Goal: Task Accomplishment & Management: Use online tool/utility

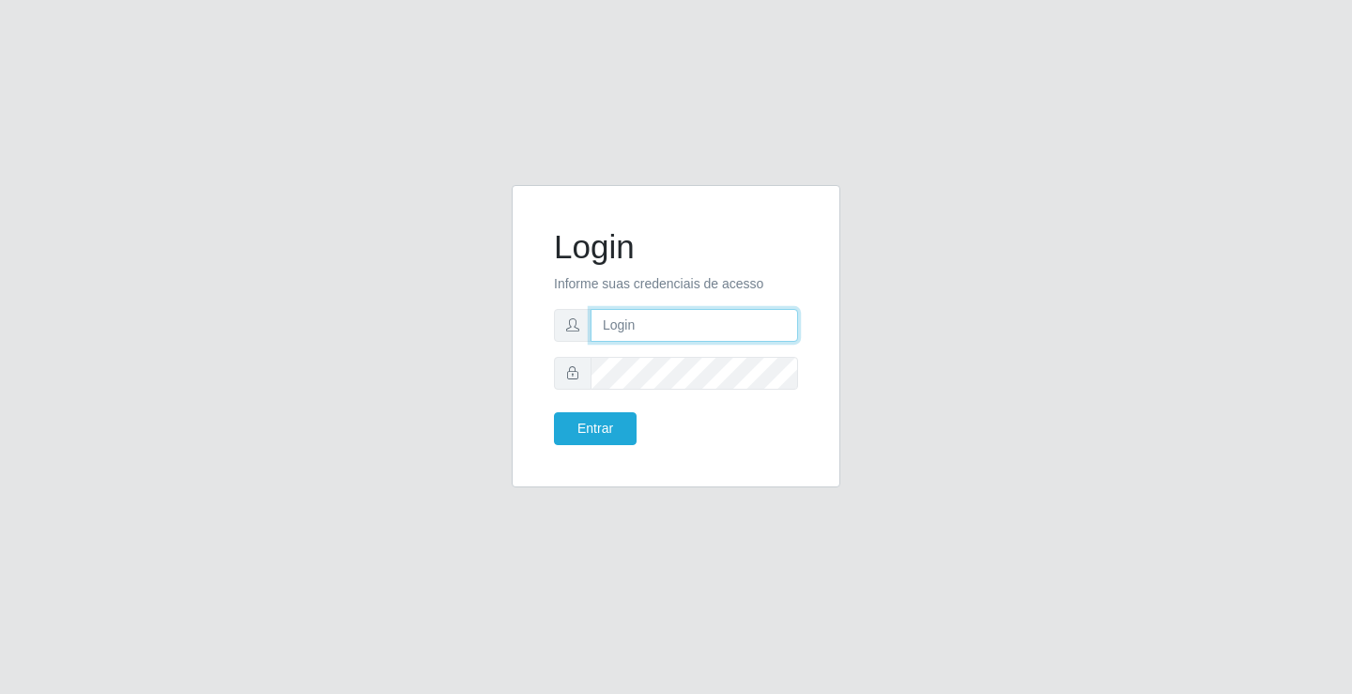
click at [622, 313] on input "text" at bounding box center [694, 325] width 207 height 33
type input "[PERSON_NAME]"
click at [554, 412] on button "Entrar" at bounding box center [595, 428] width 83 height 33
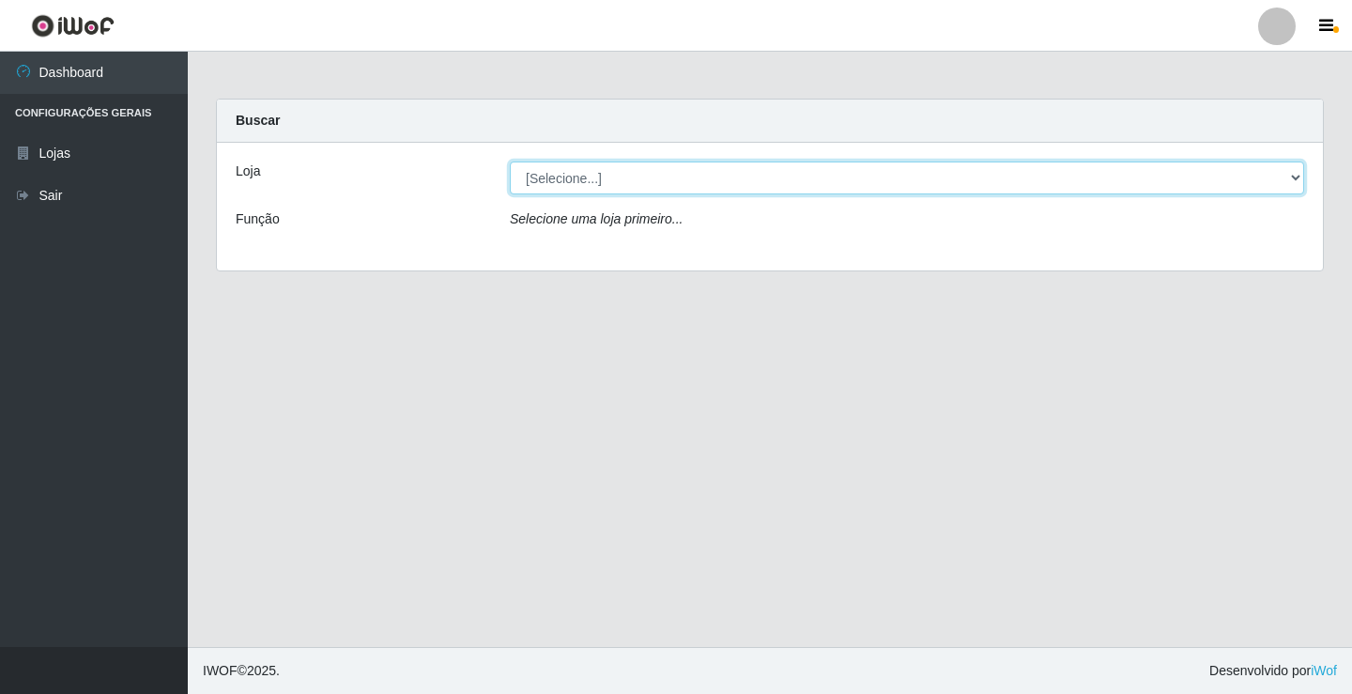
click at [662, 173] on select "[Selecione...] Ideal - Conceição" at bounding box center [907, 177] width 794 height 33
select select "231"
click at [510, 161] on select "[Selecione...] Ideal - Conceição" at bounding box center [907, 177] width 794 height 33
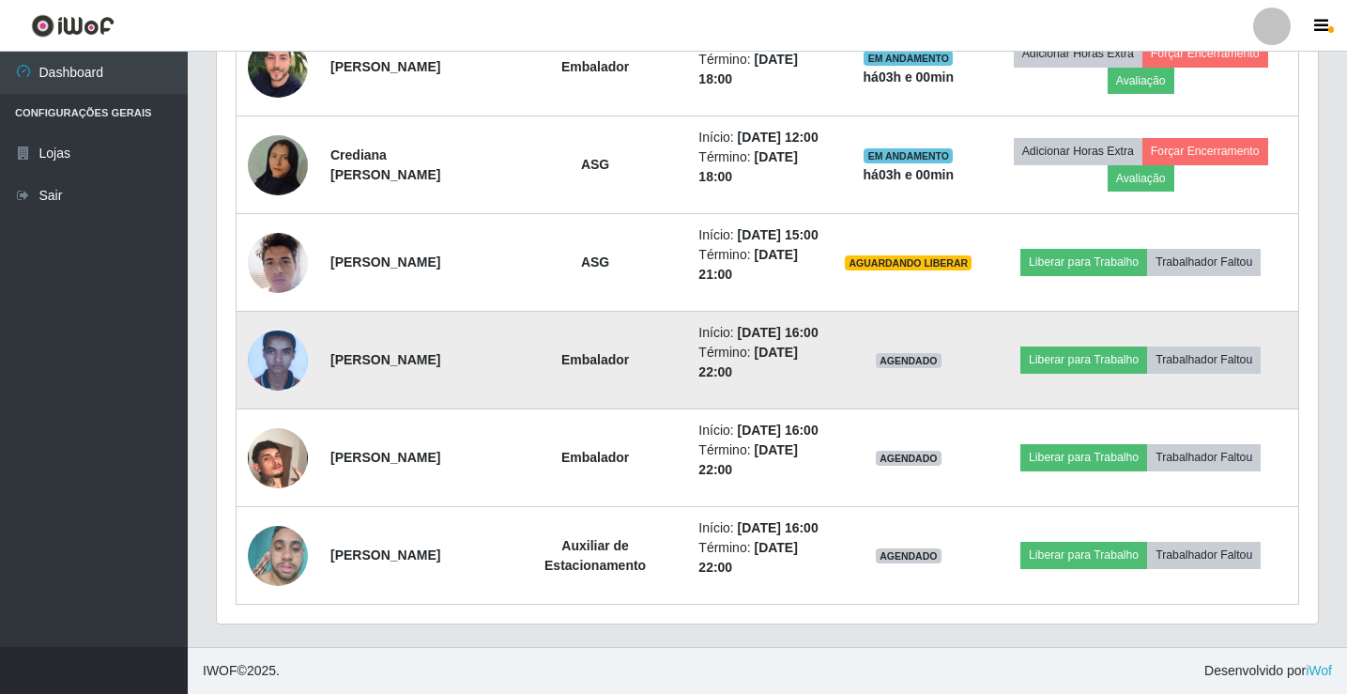
scroll to position [1275, 0]
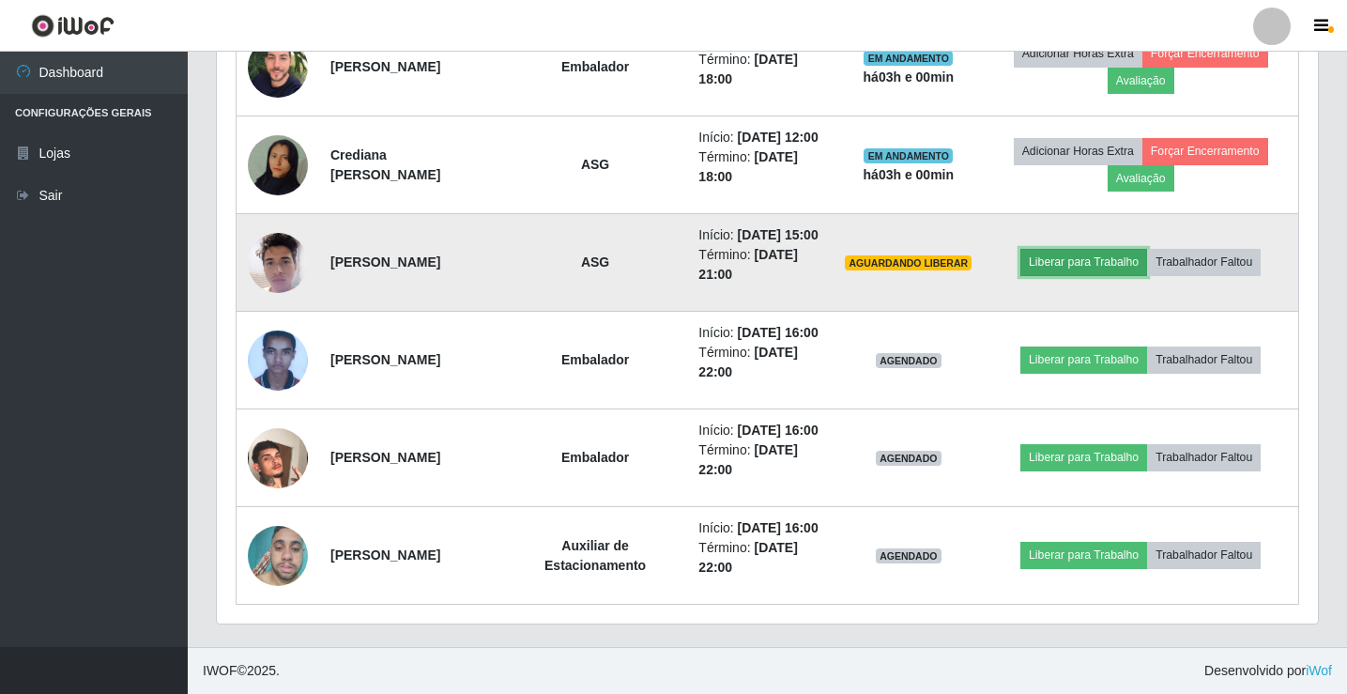
click at [1051, 249] on button "Liberar para Trabalho" at bounding box center [1083, 262] width 127 height 26
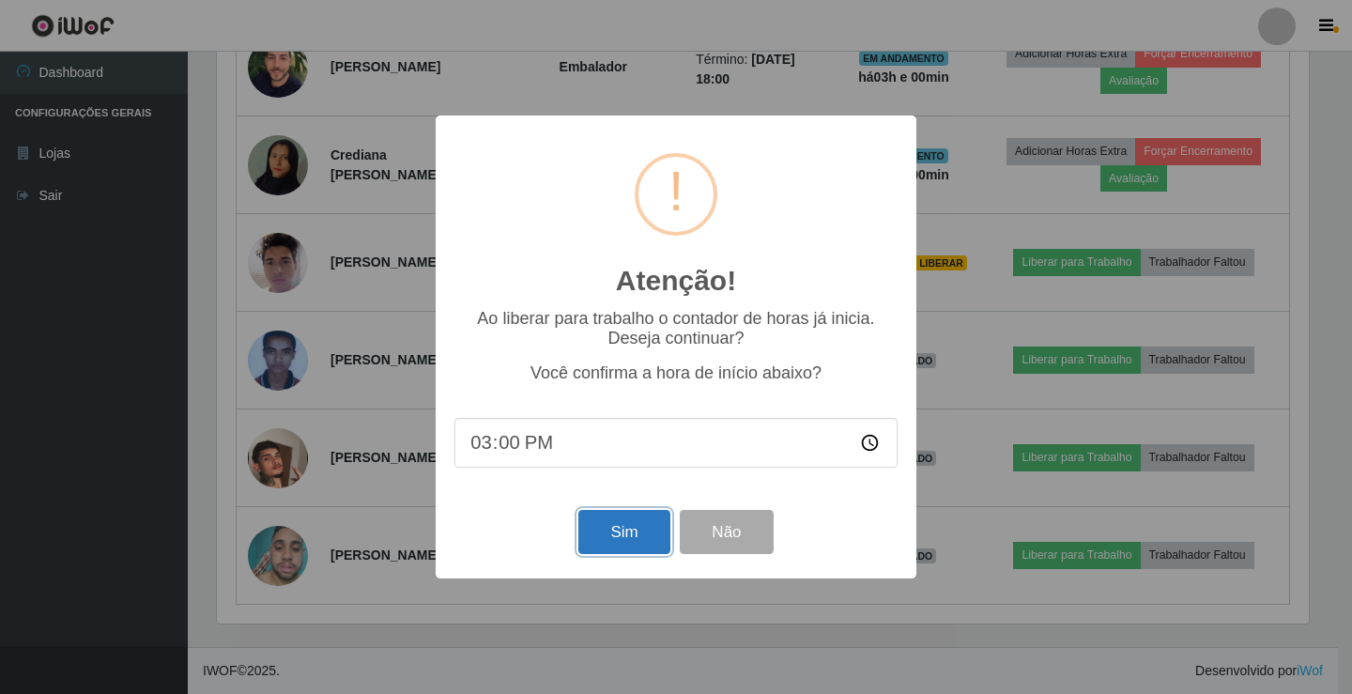
click at [616, 542] on button "Sim" at bounding box center [623, 532] width 91 height 44
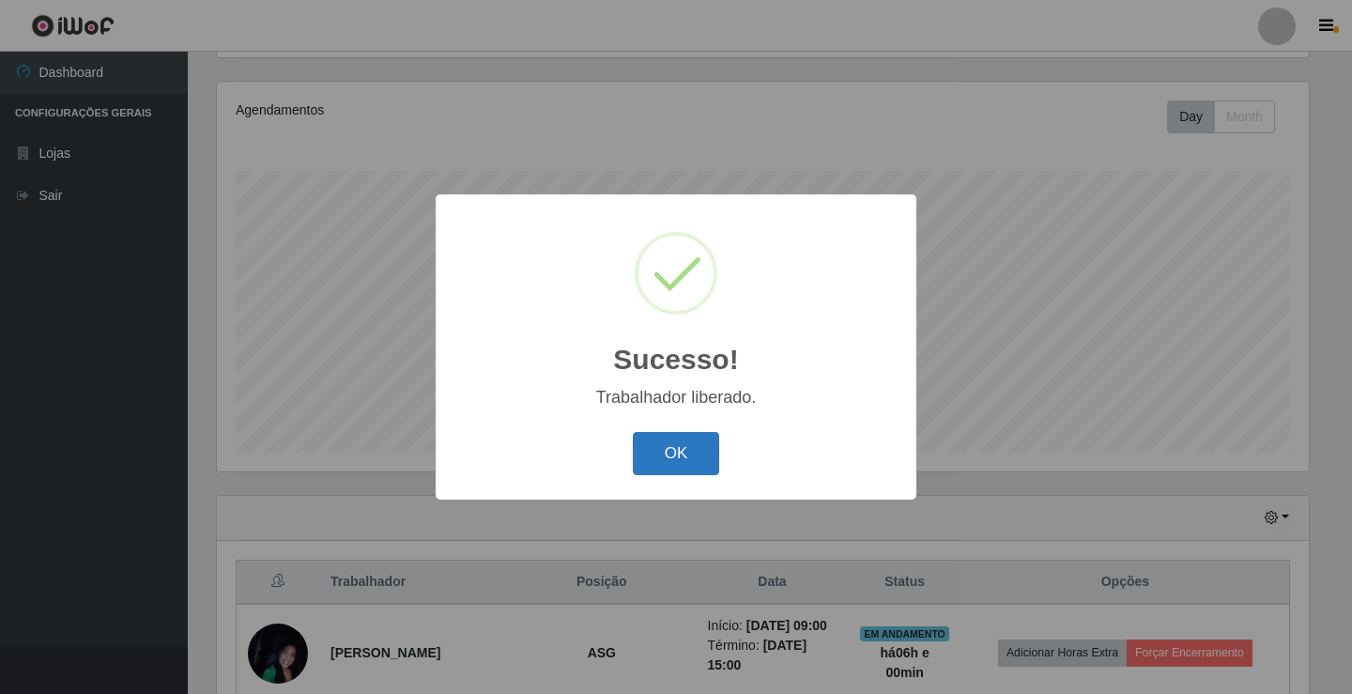
click at [667, 442] on button "OK" at bounding box center [676, 454] width 87 height 44
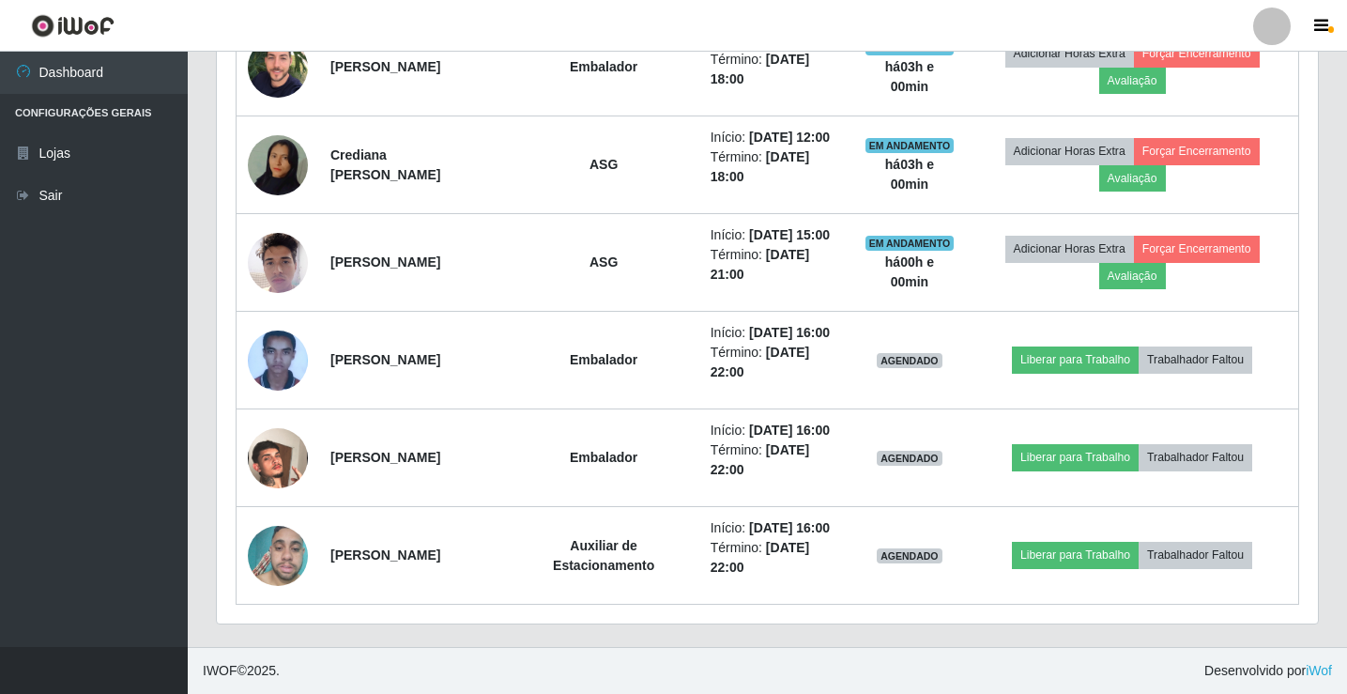
scroll to position [1158, 0]
click at [1277, 28] on div at bounding box center [1272, 27] width 38 height 38
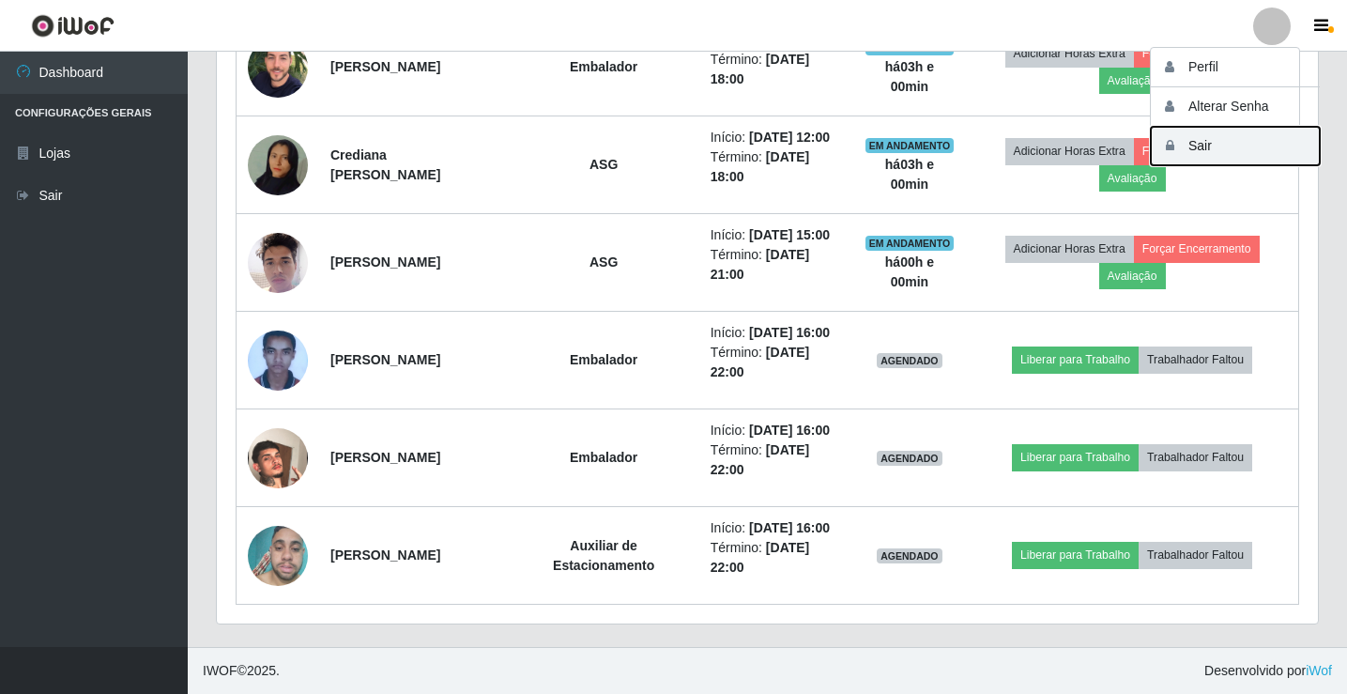
click at [1268, 135] on button "Sair" at bounding box center [1235, 146] width 169 height 38
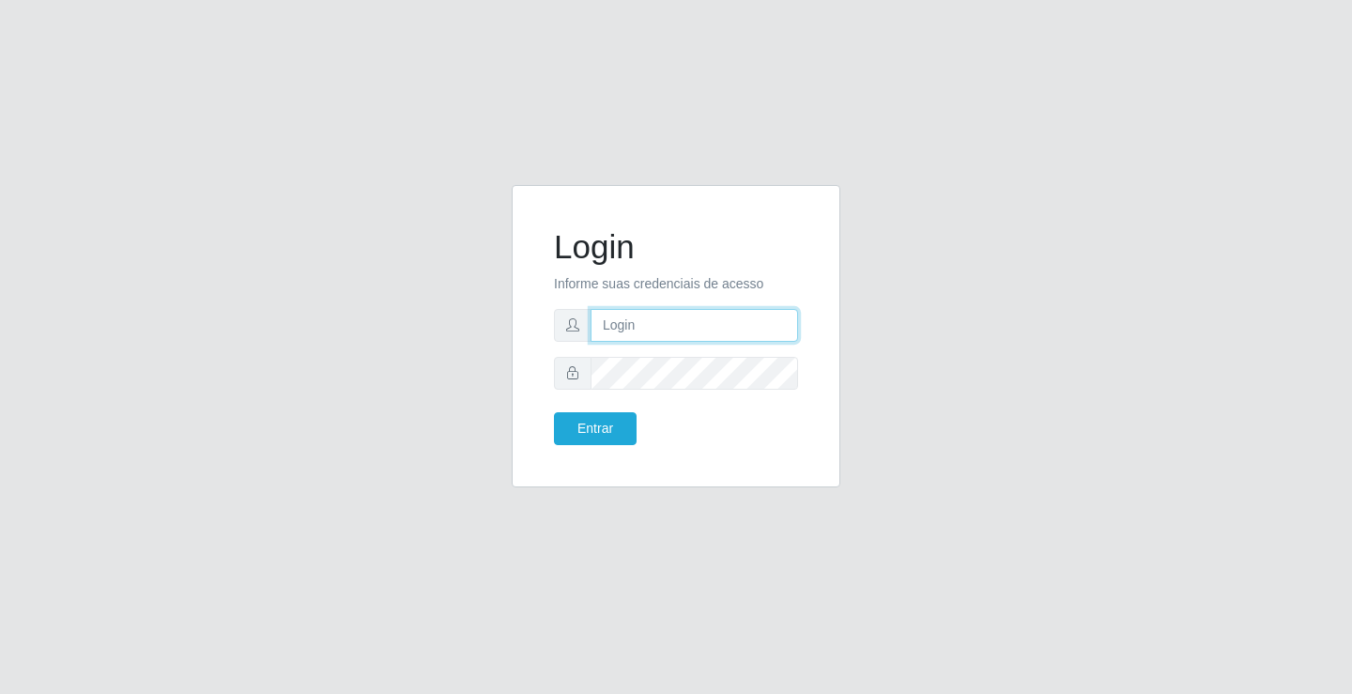
click at [663, 326] on input "text" at bounding box center [694, 325] width 207 height 33
type input "[PERSON_NAME]"
click at [554, 412] on button "Entrar" at bounding box center [595, 428] width 83 height 33
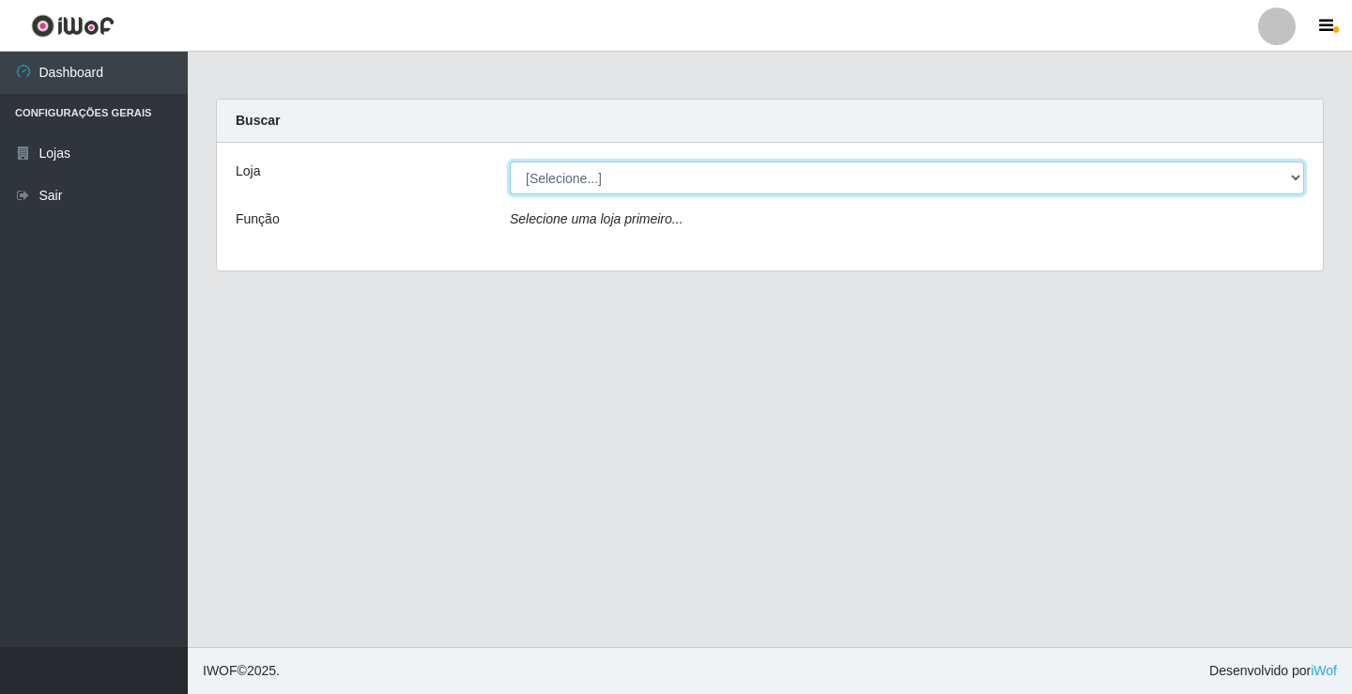
drag, startPoint x: 637, startPoint y: 173, endPoint x: 640, endPoint y: 182, distance: 10.1
click at [637, 173] on select "[Selecione...] Ideal - Conceição" at bounding box center [907, 177] width 794 height 33
select select "231"
click at [510, 161] on select "[Selecione...] Ideal - Conceição" at bounding box center [907, 177] width 794 height 33
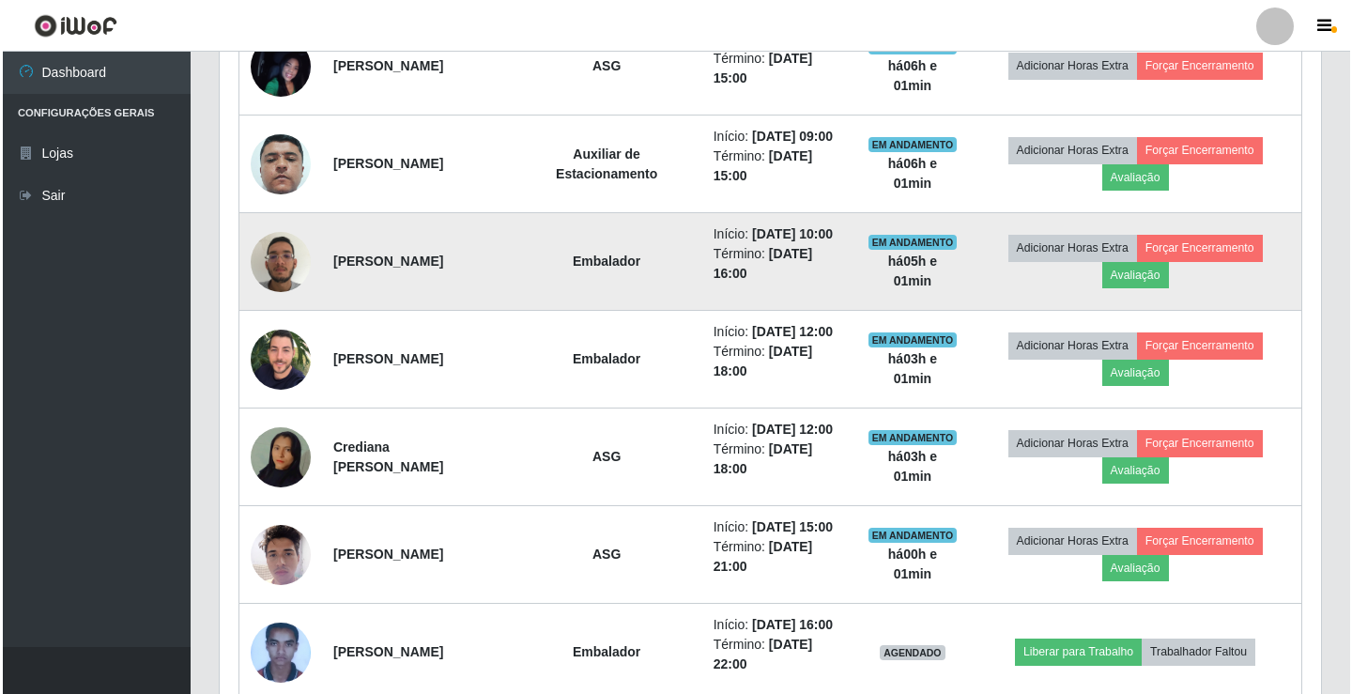
scroll to position [712, 0]
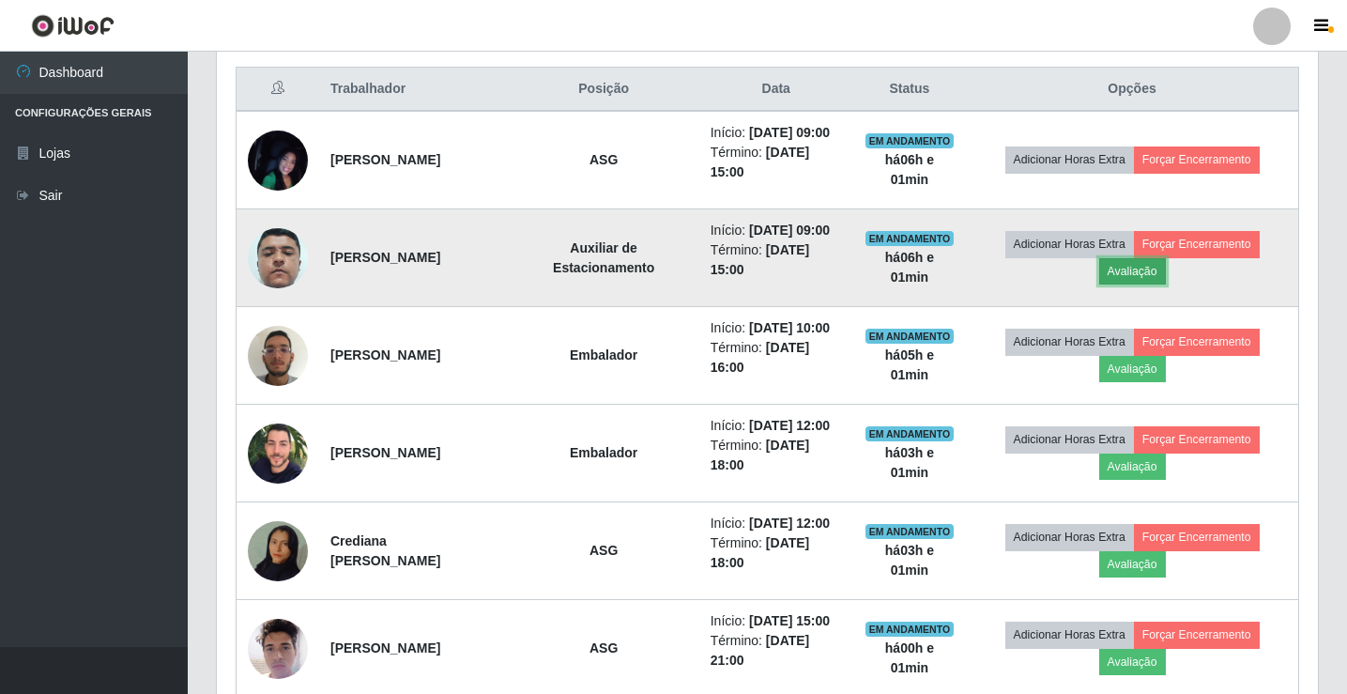
click at [1158, 284] on button "Avaliação" at bounding box center [1132, 271] width 67 height 26
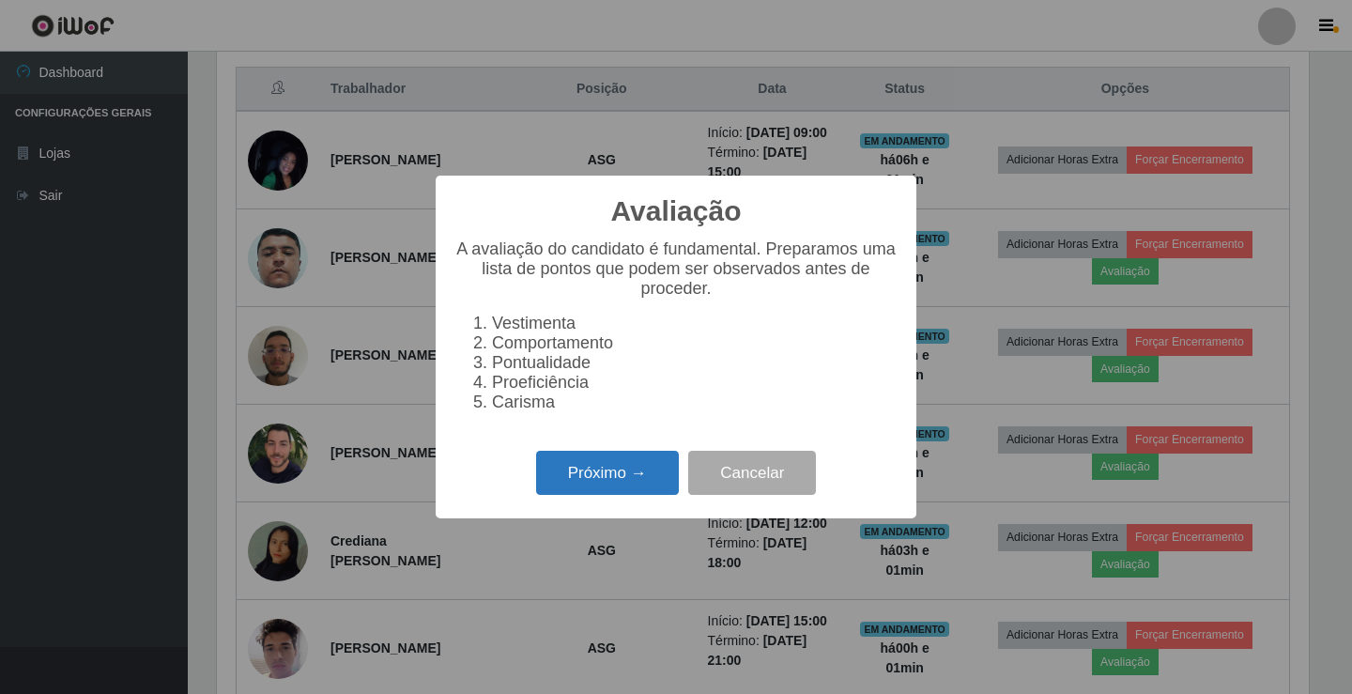
click at [603, 482] on button "Próximo →" at bounding box center [607, 473] width 143 height 44
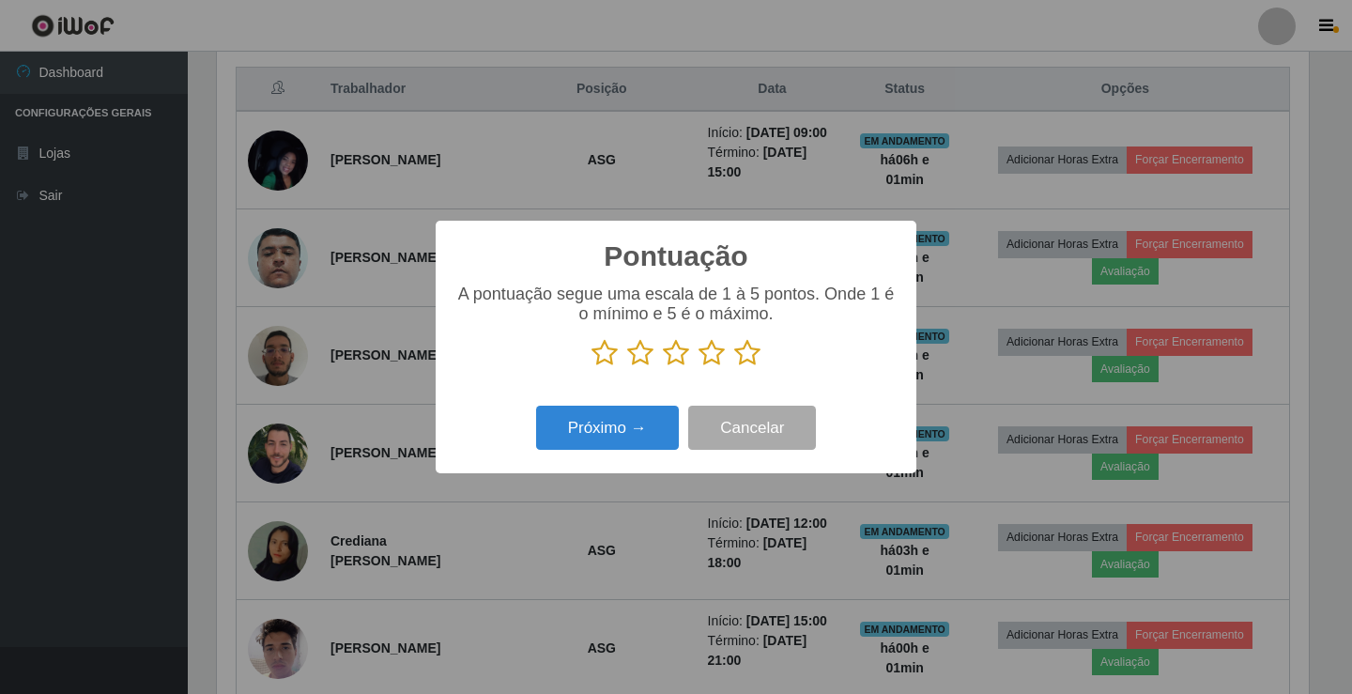
scroll to position [938417, 937715]
click at [680, 356] on icon at bounding box center [676, 353] width 26 height 28
click at [663, 367] on input "radio" at bounding box center [663, 367] width 0 height 0
click at [624, 428] on button "Próximo →" at bounding box center [607, 428] width 143 height 44
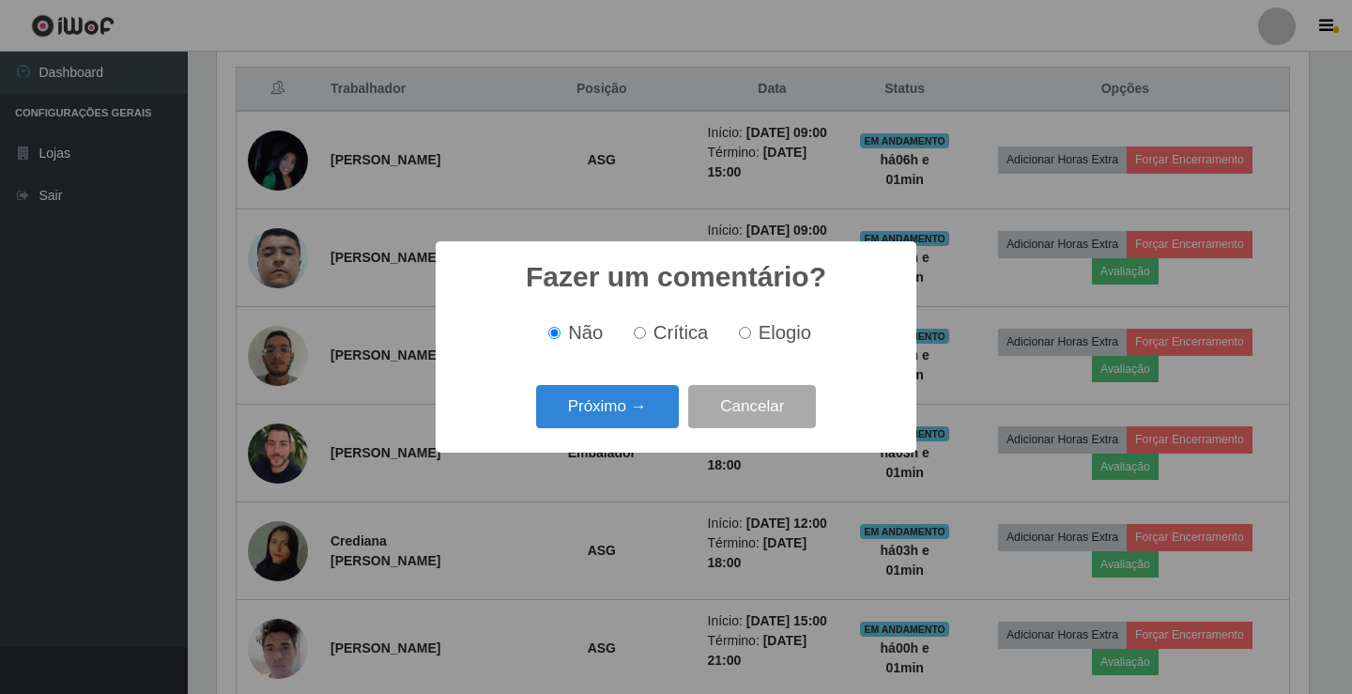
click at [624, 428] on button "Próximo →" at bounding box center [607, 407] width 143 height 44
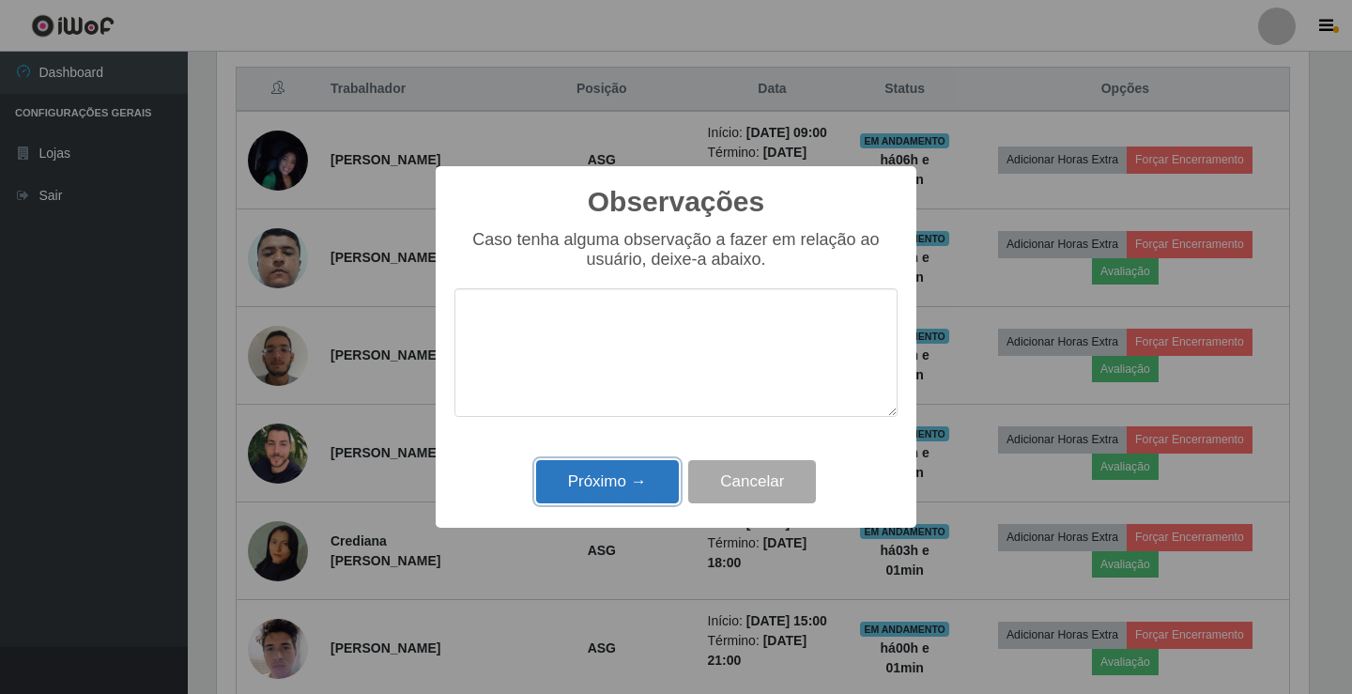
click at [610, 483] on button "Próximo →" at bounding box center [607, 482] width 143 height 44
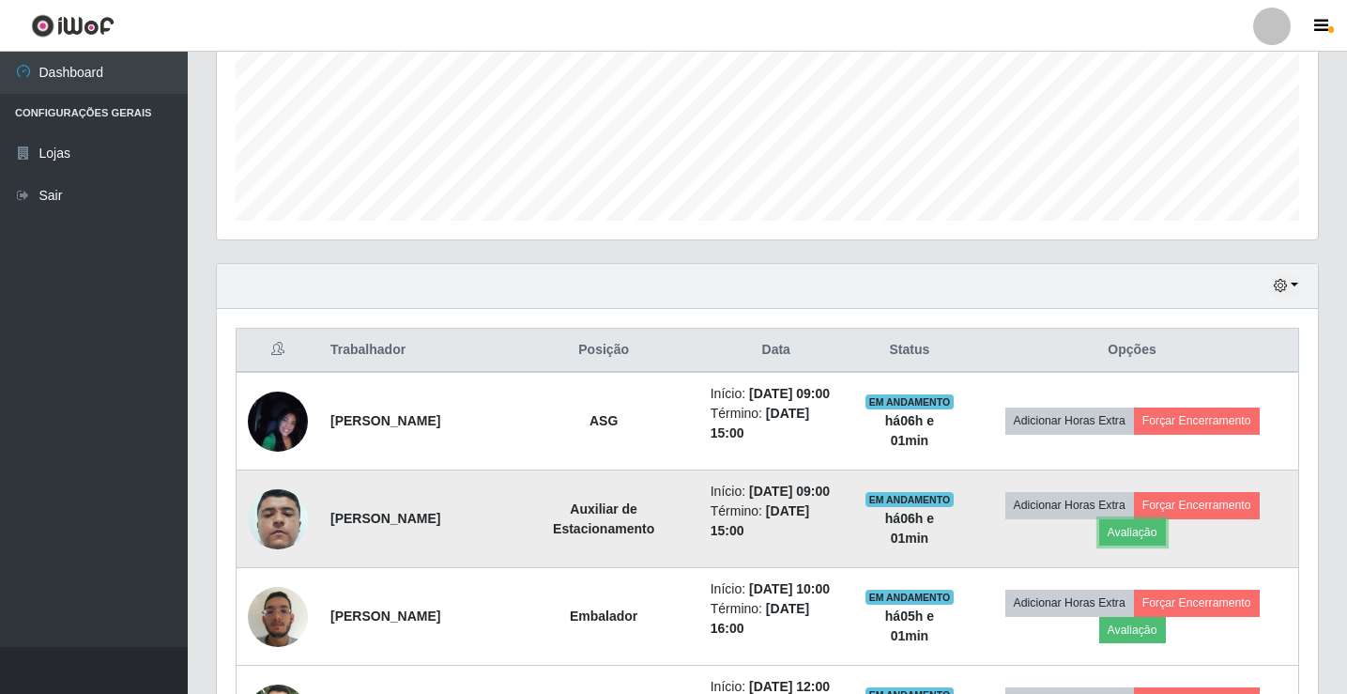
scroll to position [430, 0]
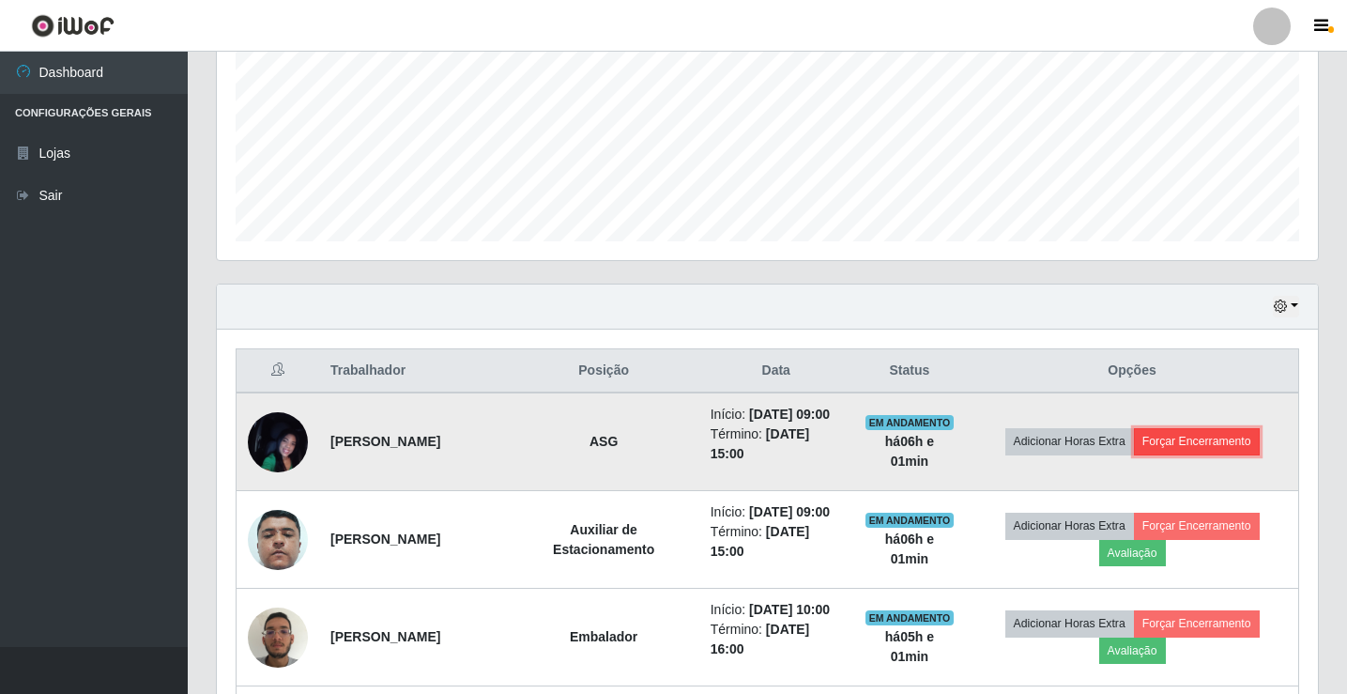
click at [1182, 449] on button "Forçar Encerramento" at bounding box center [1197, 441] width 126 height 26
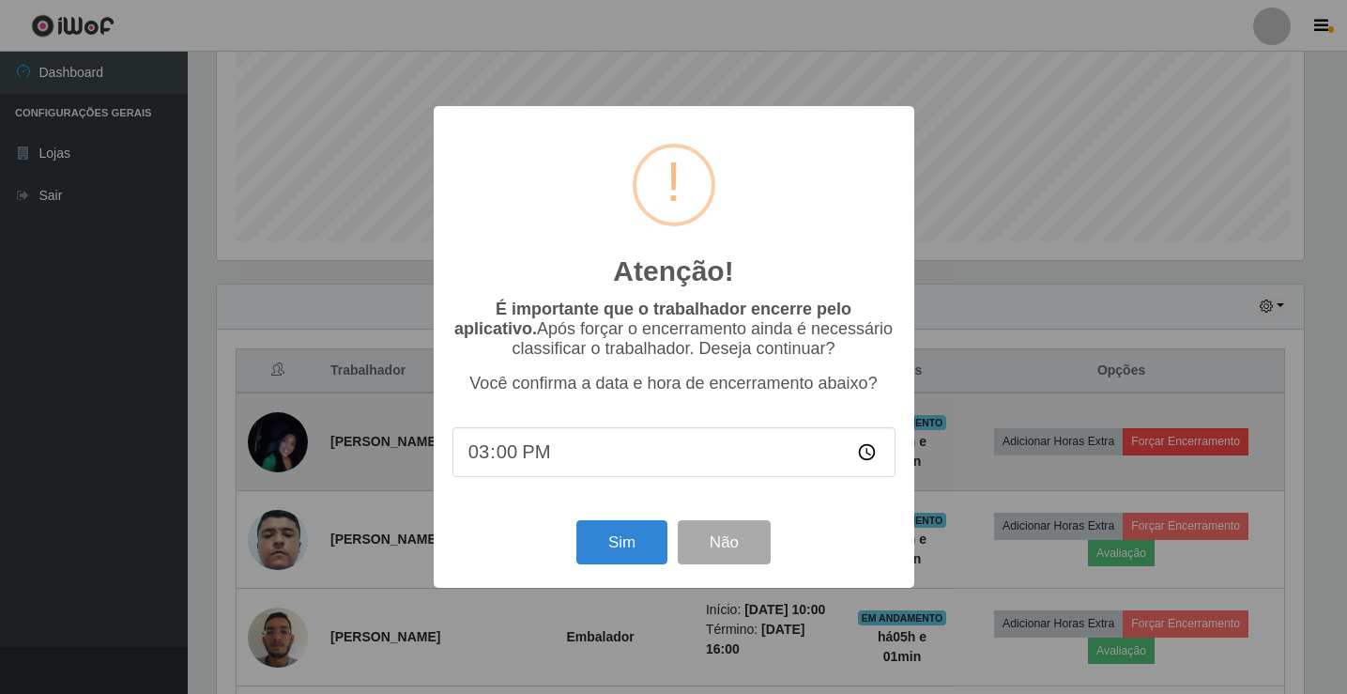
scroll to position [390, 1092]
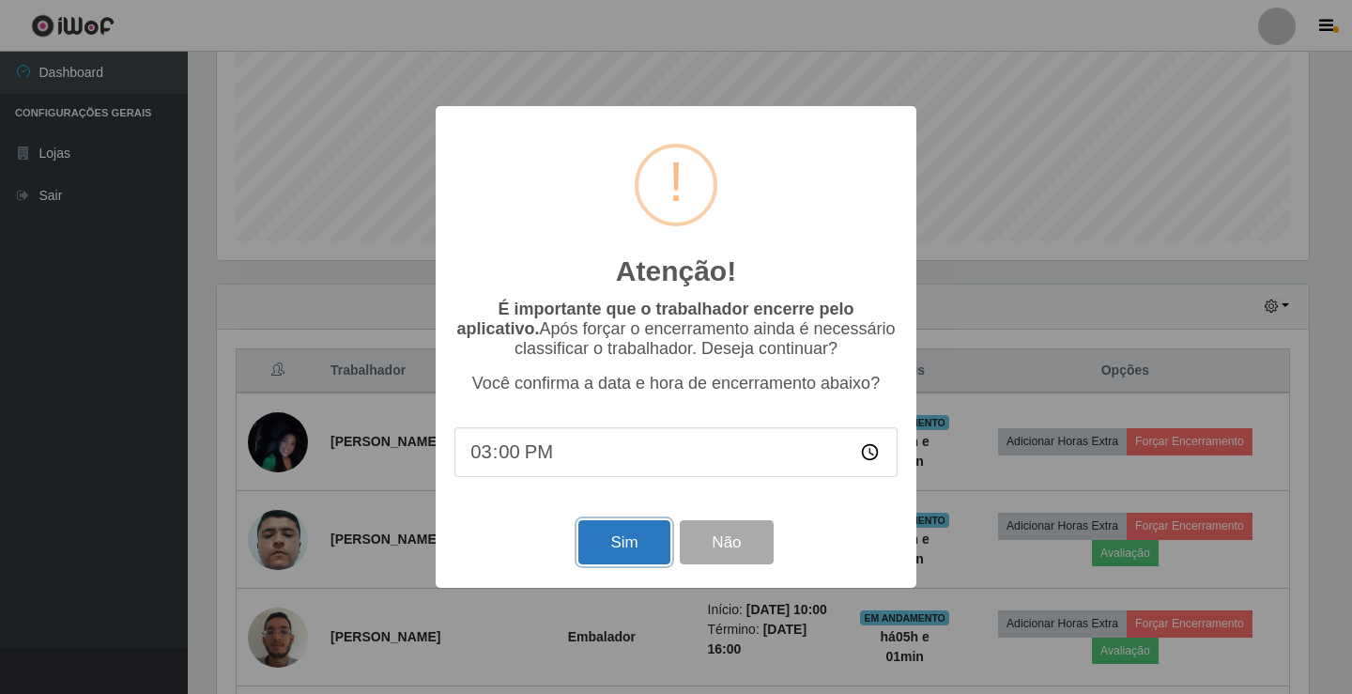
click at [618, 549] on button "Sim" at bounding box center [623, 542] width 91 height 44
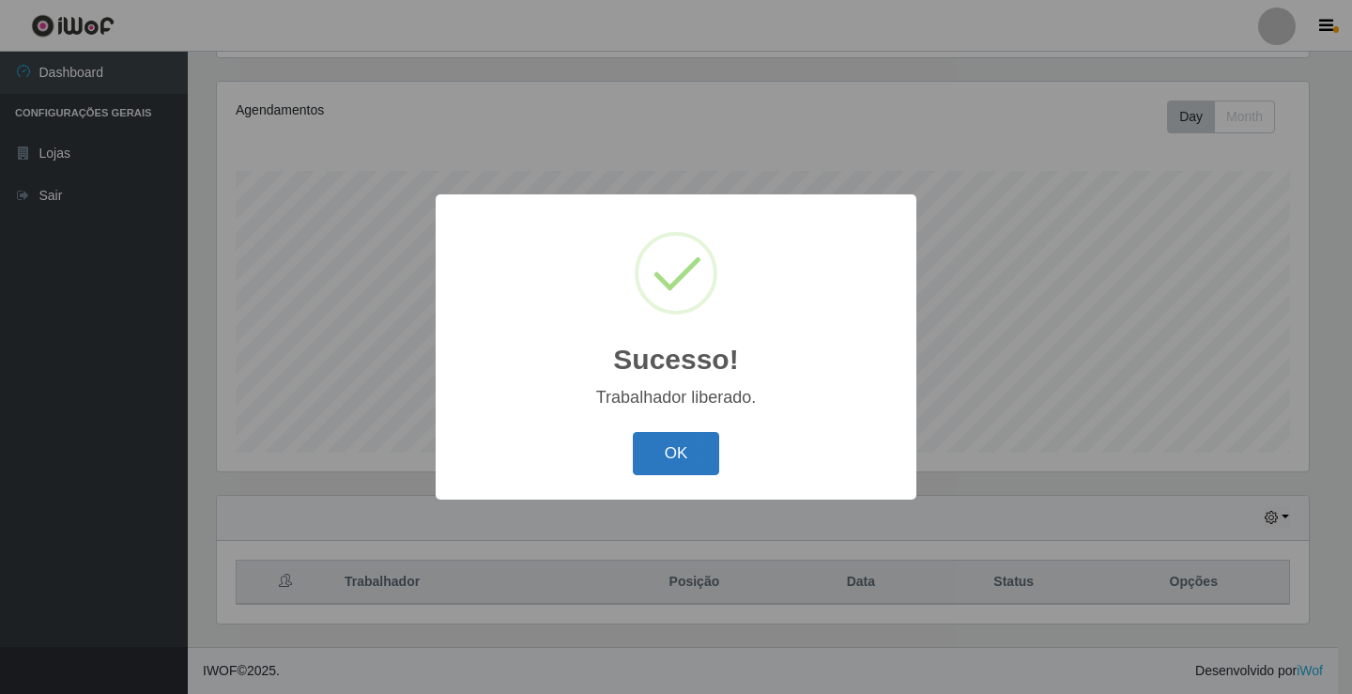
click at [695, 453] on button "OK" at bounding box center [676, 454] width 87 height 44
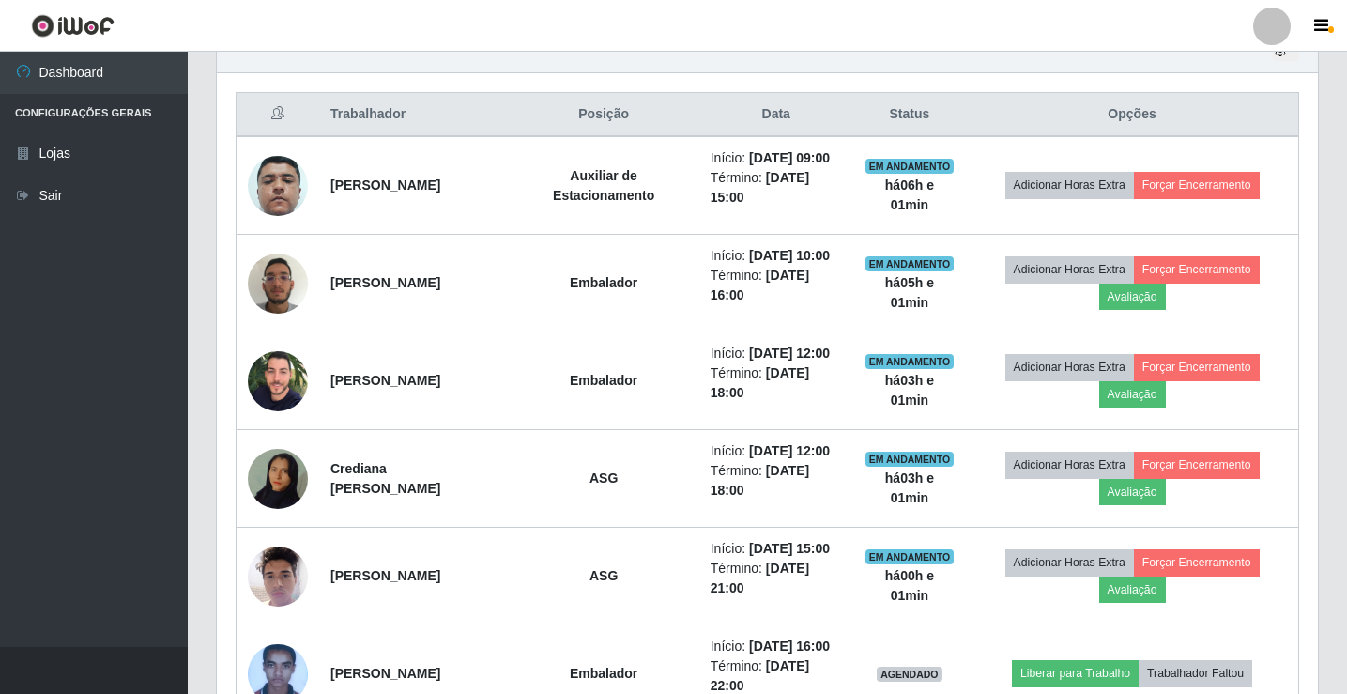
scroll to position [688, 0]
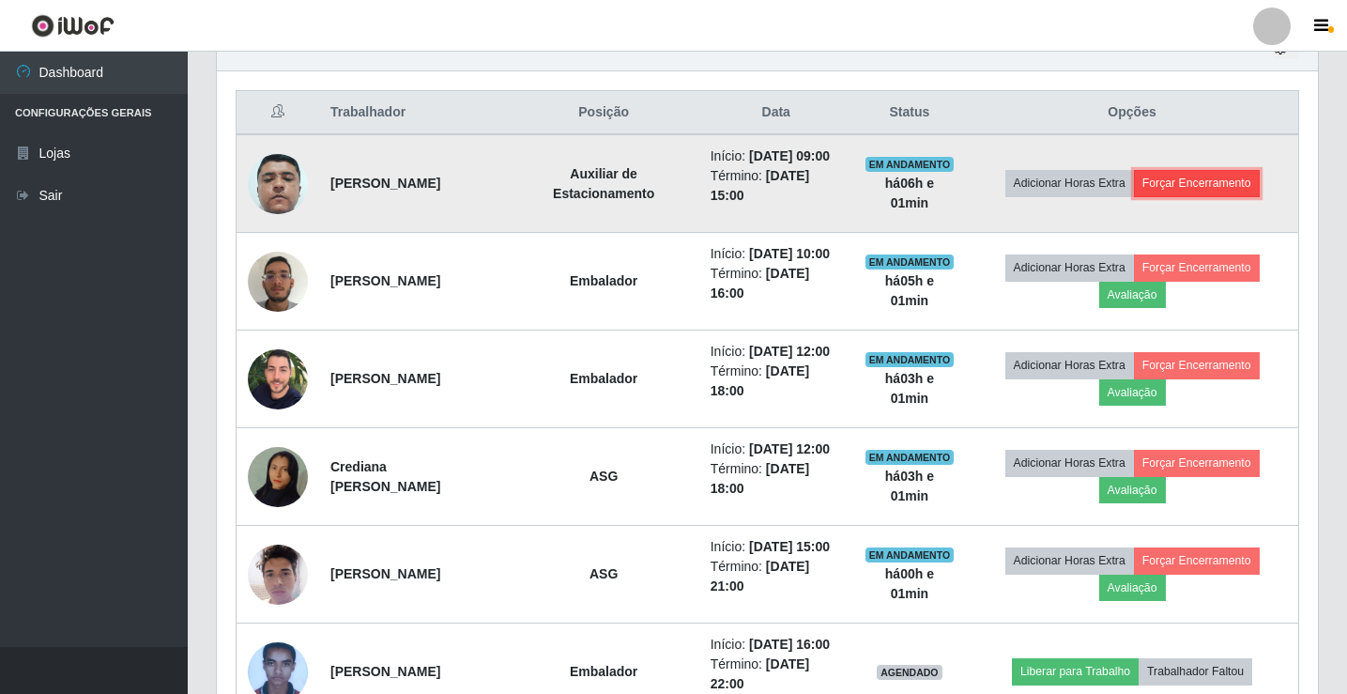
click at [1227, 189] on button "Forçar Encerramento" at bounding box center [1197, 183] width 126 height 26
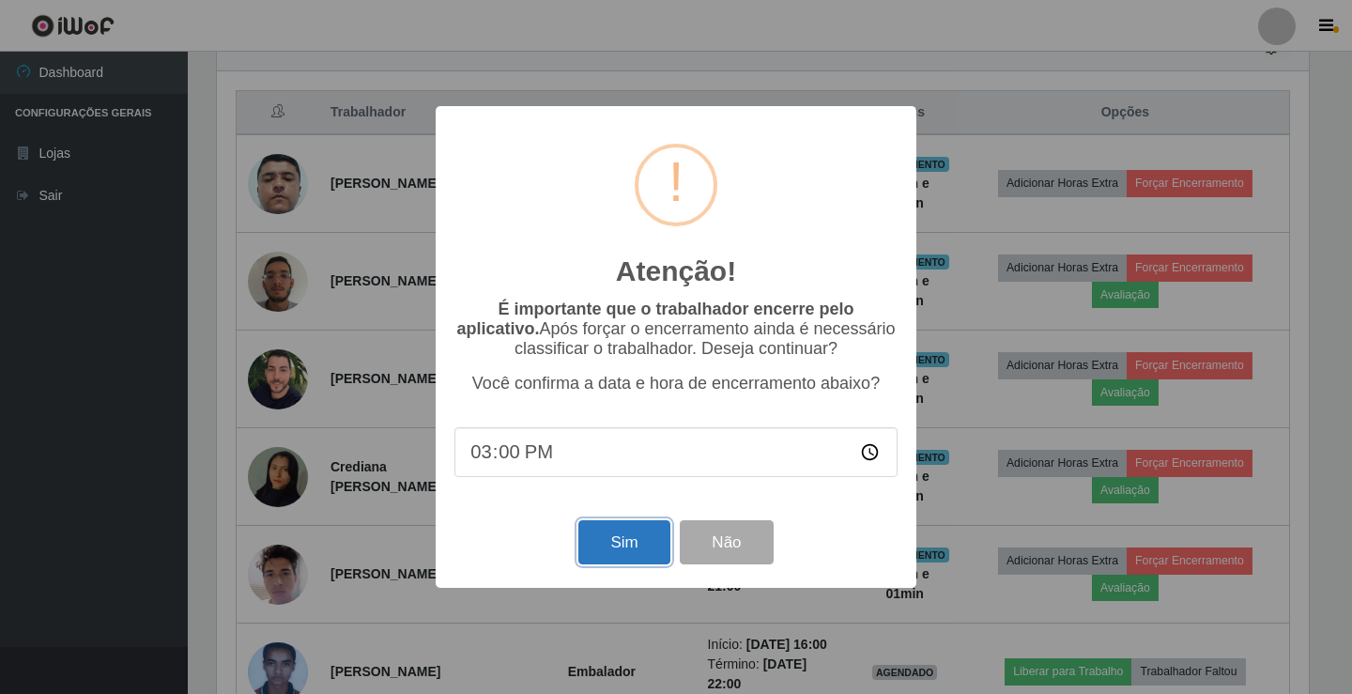
click at [607, 552] on button "Sim" at bounding box center [623, 542] width 91 height 44
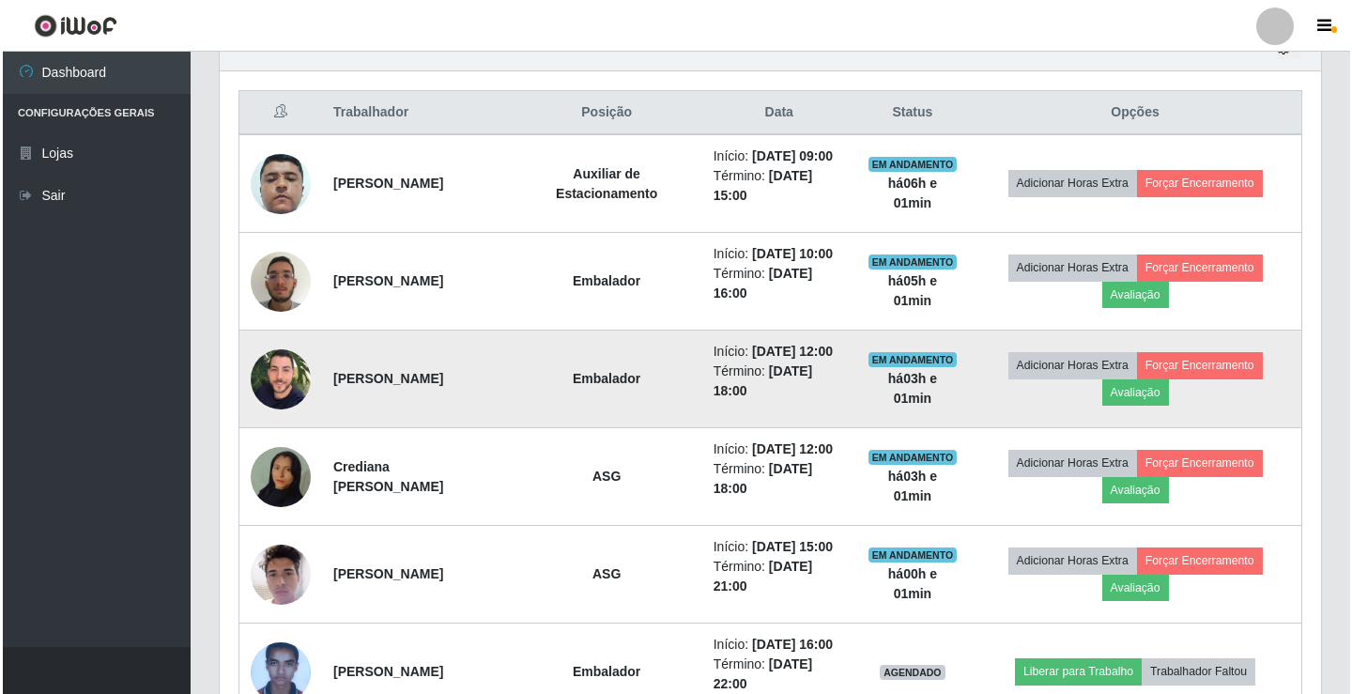
scroll to position [0, 0]
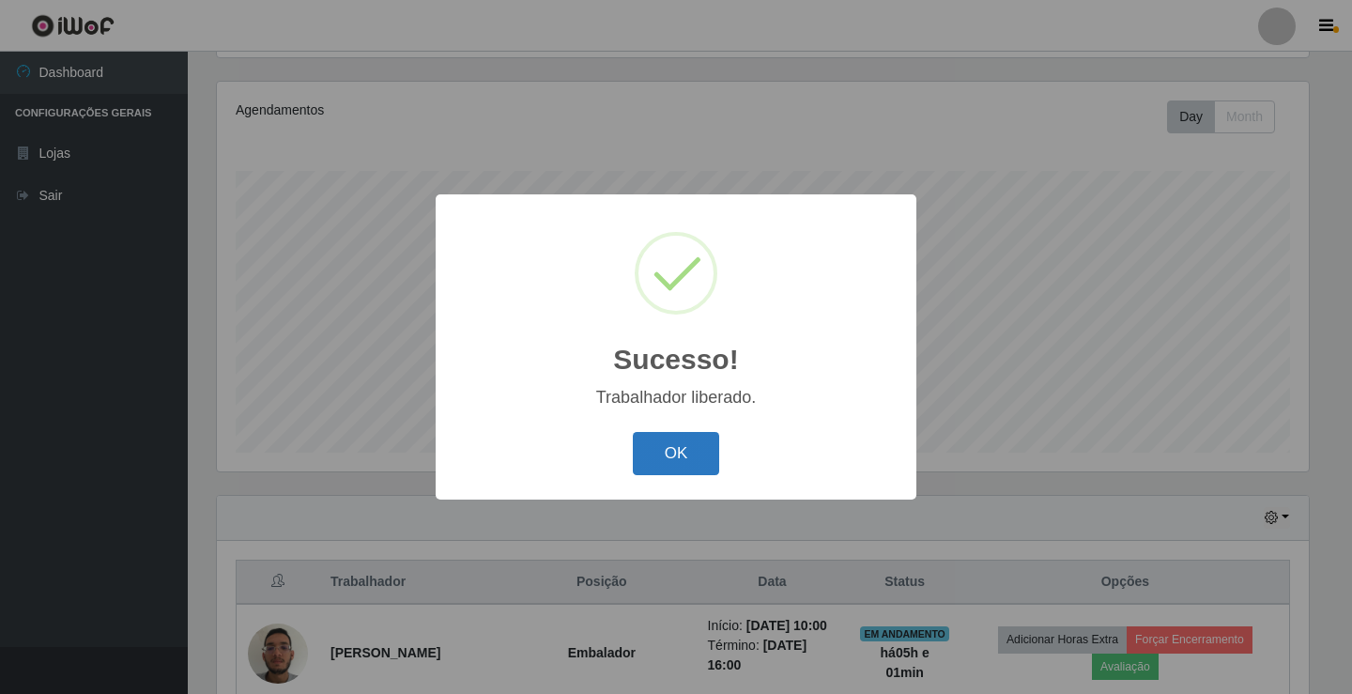
click at [707, 468] on button "OK" at bounding box center [676, 454] width 87 height 44
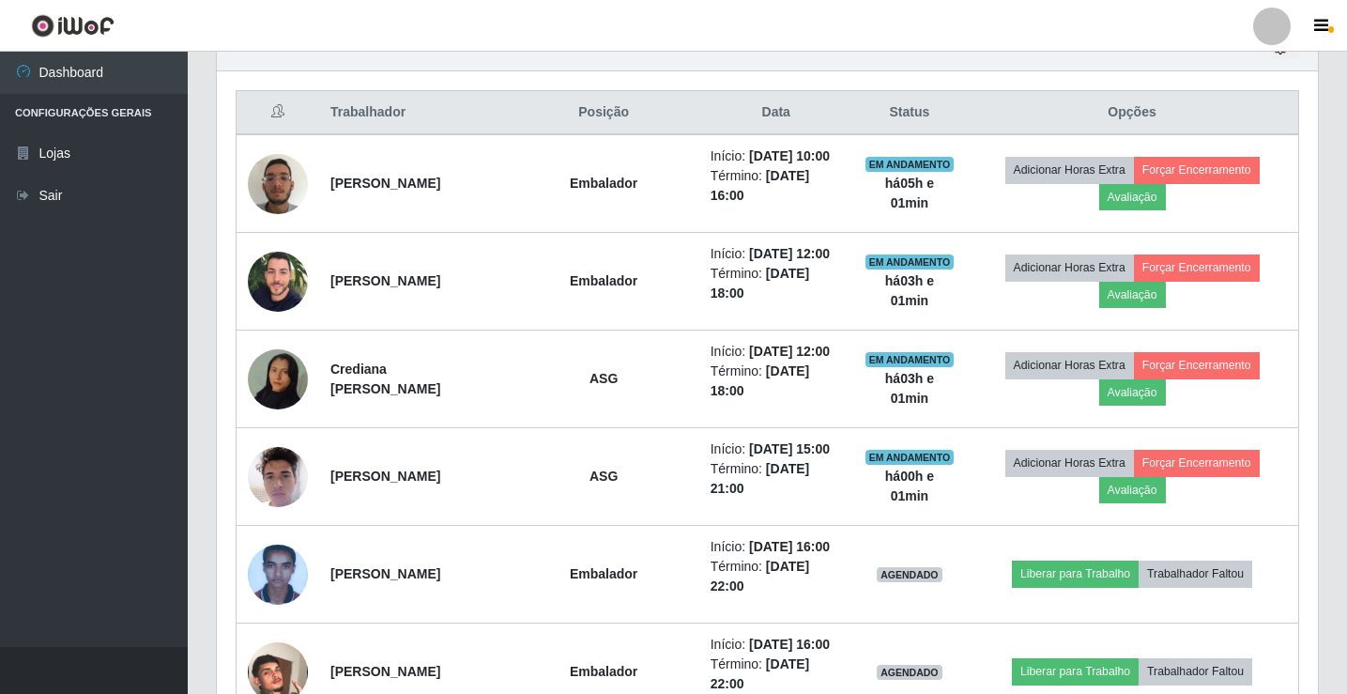
click at [1292, 22] on link at bounding box center [1272, 27] width 56 height 38
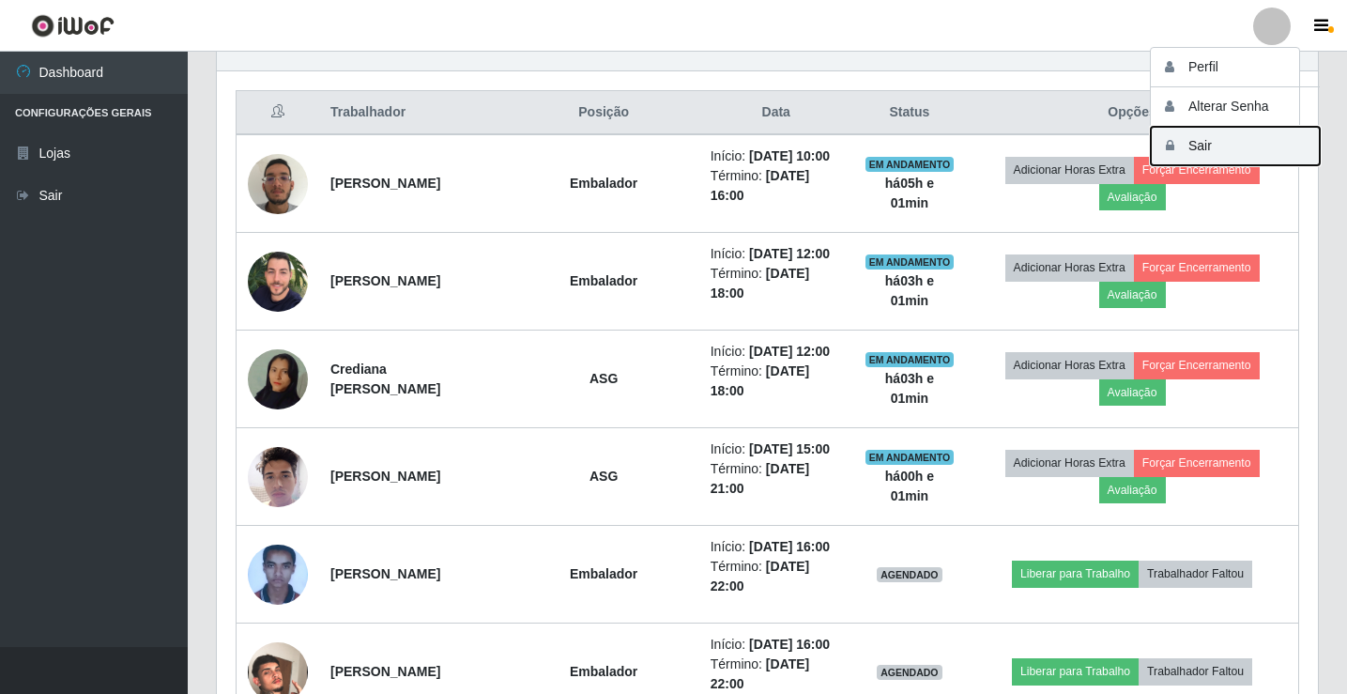
click at [1235, 156] on button "Sair" at bounding box center [1235, 146] width 169 height 38
